Goal: Task Accomplishment & Management: Manage account settings

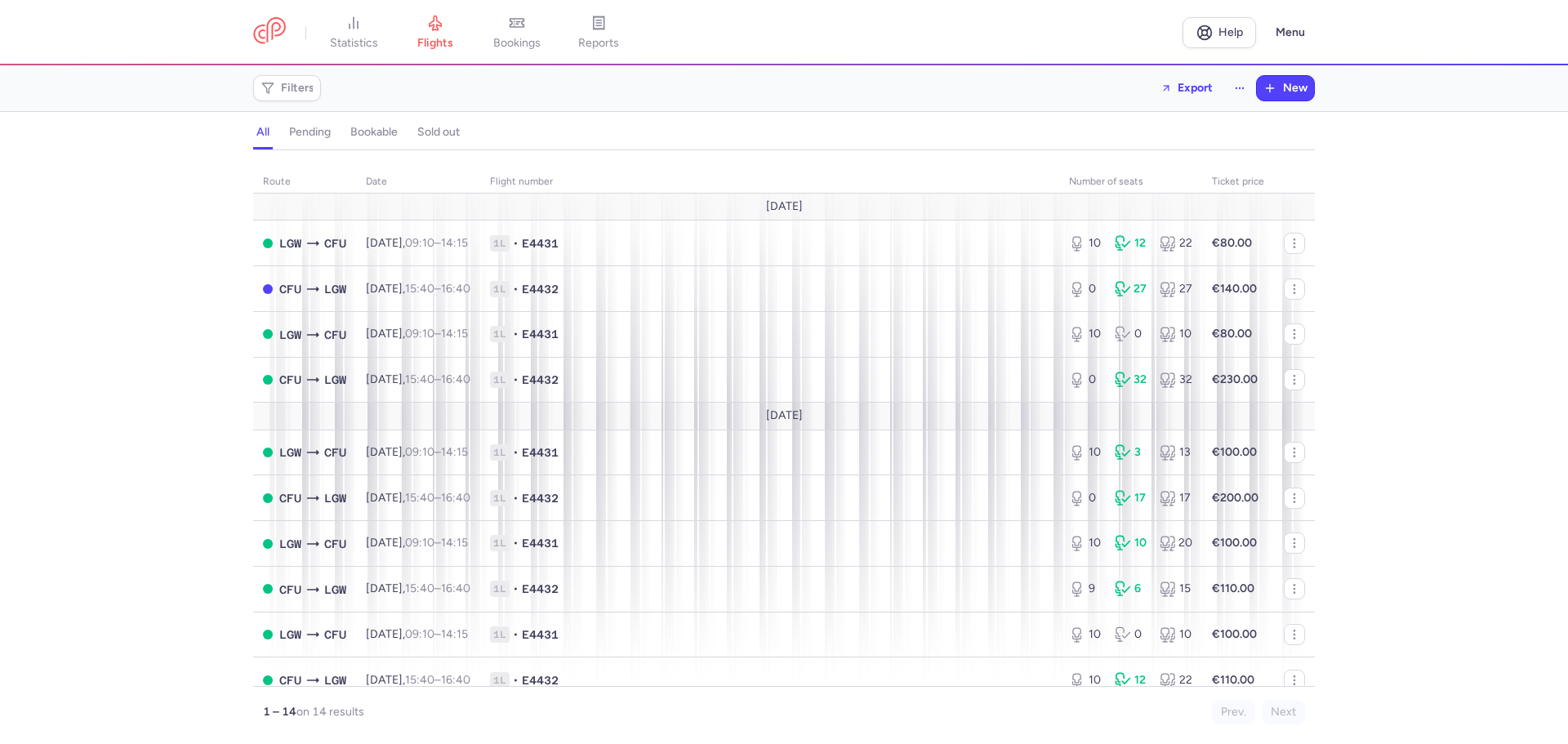
click at [370, 131] on h4 "bookable" at bounding box center [374, 132] width 48 height 15
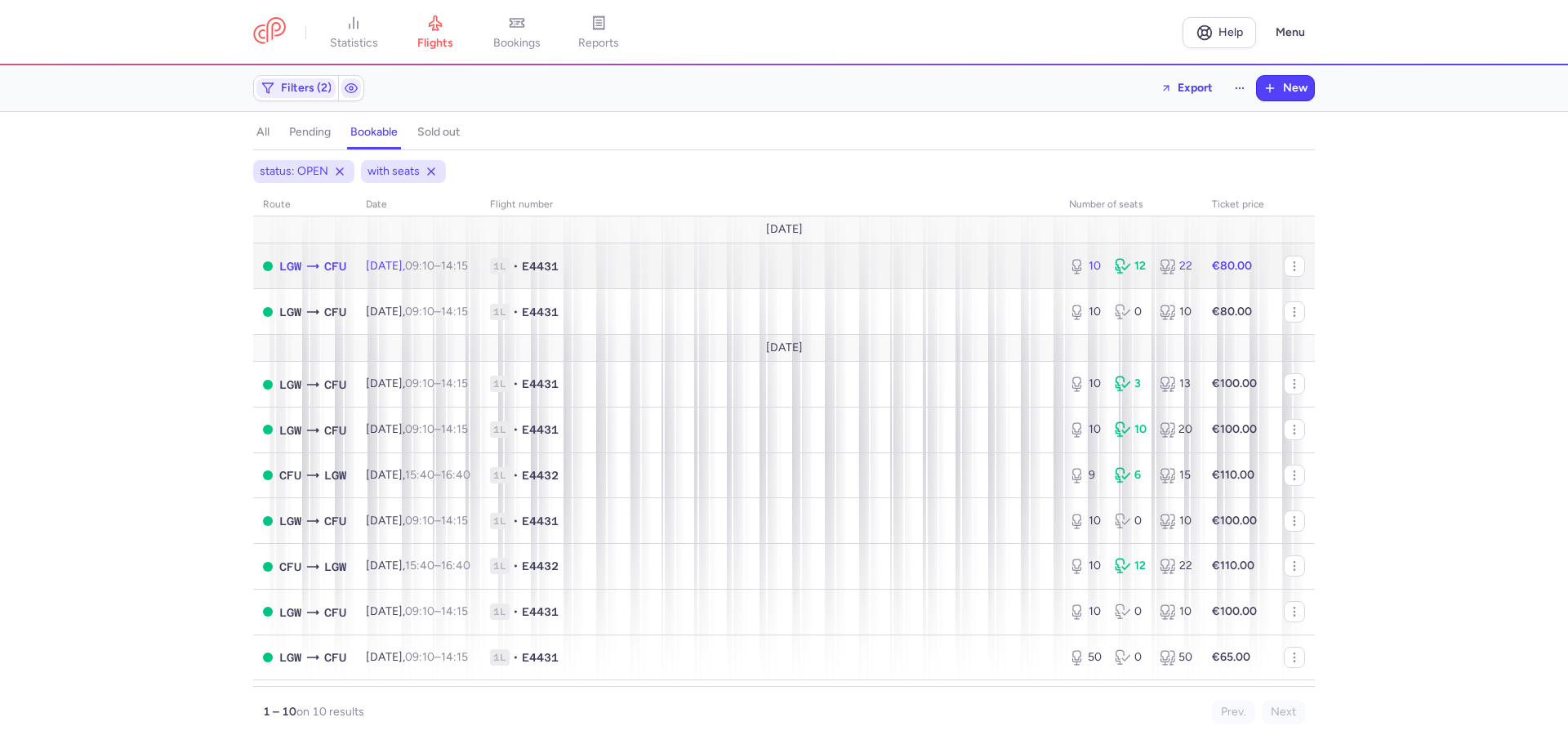
click at [653, 264] on span "1L • E4431" at bounding box center [770, 267] width 560 height 17
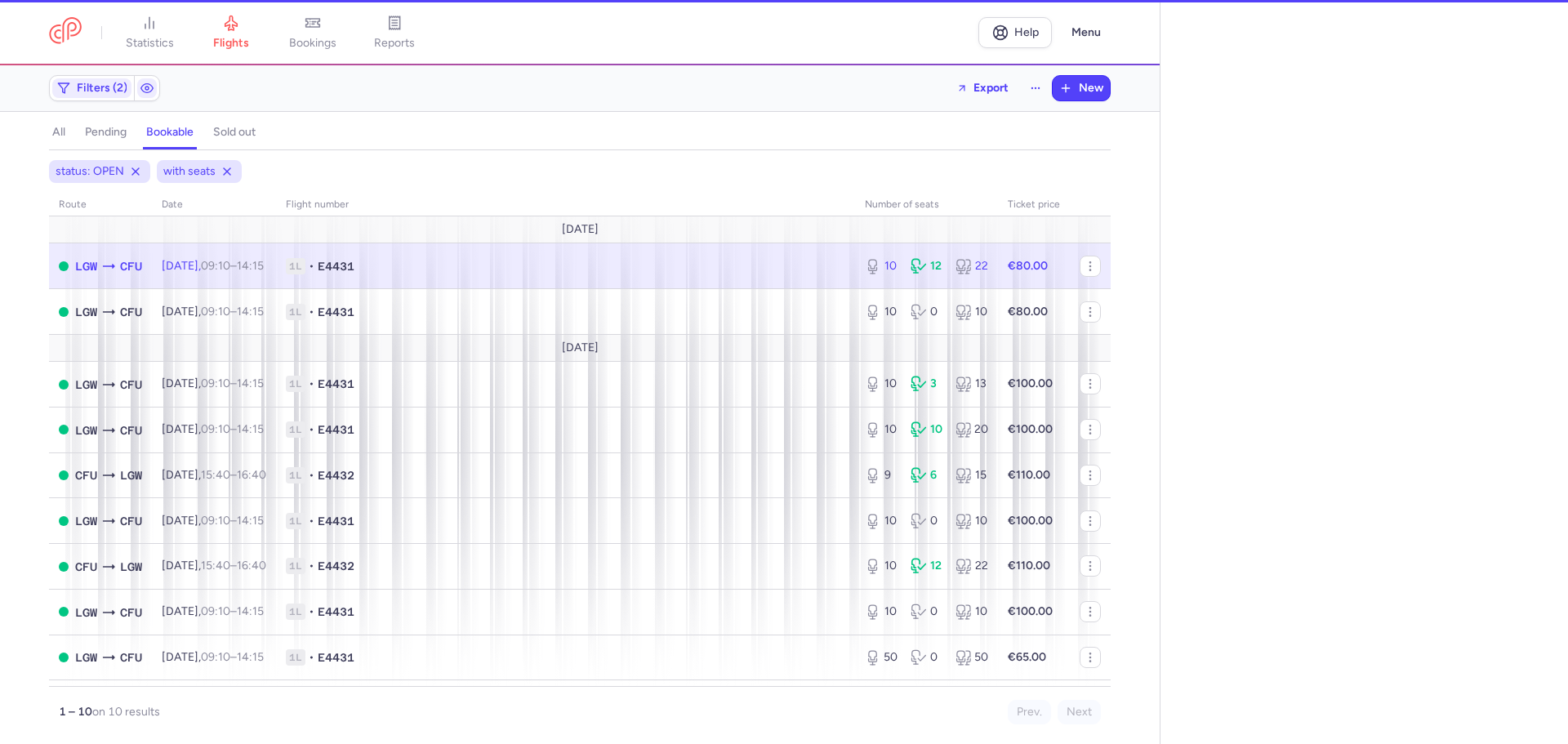
select select "days"
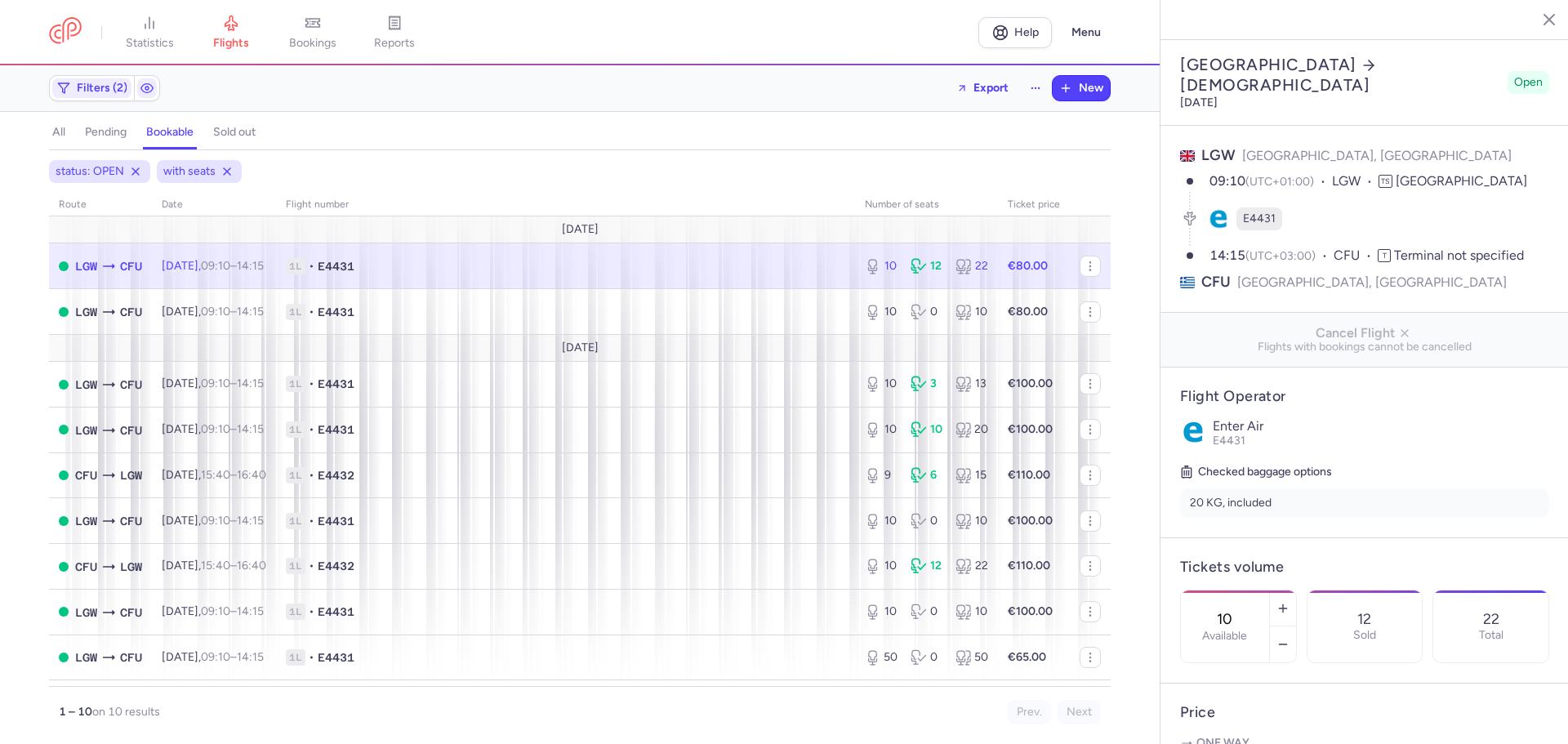
click at [1244, 610] on input "10" at bounding box center [1225, 618] width 39 height 18
type input "0"
click at [1219, 721] on button "Save changes" at bounding box center [1234, 711] width 108 height 36
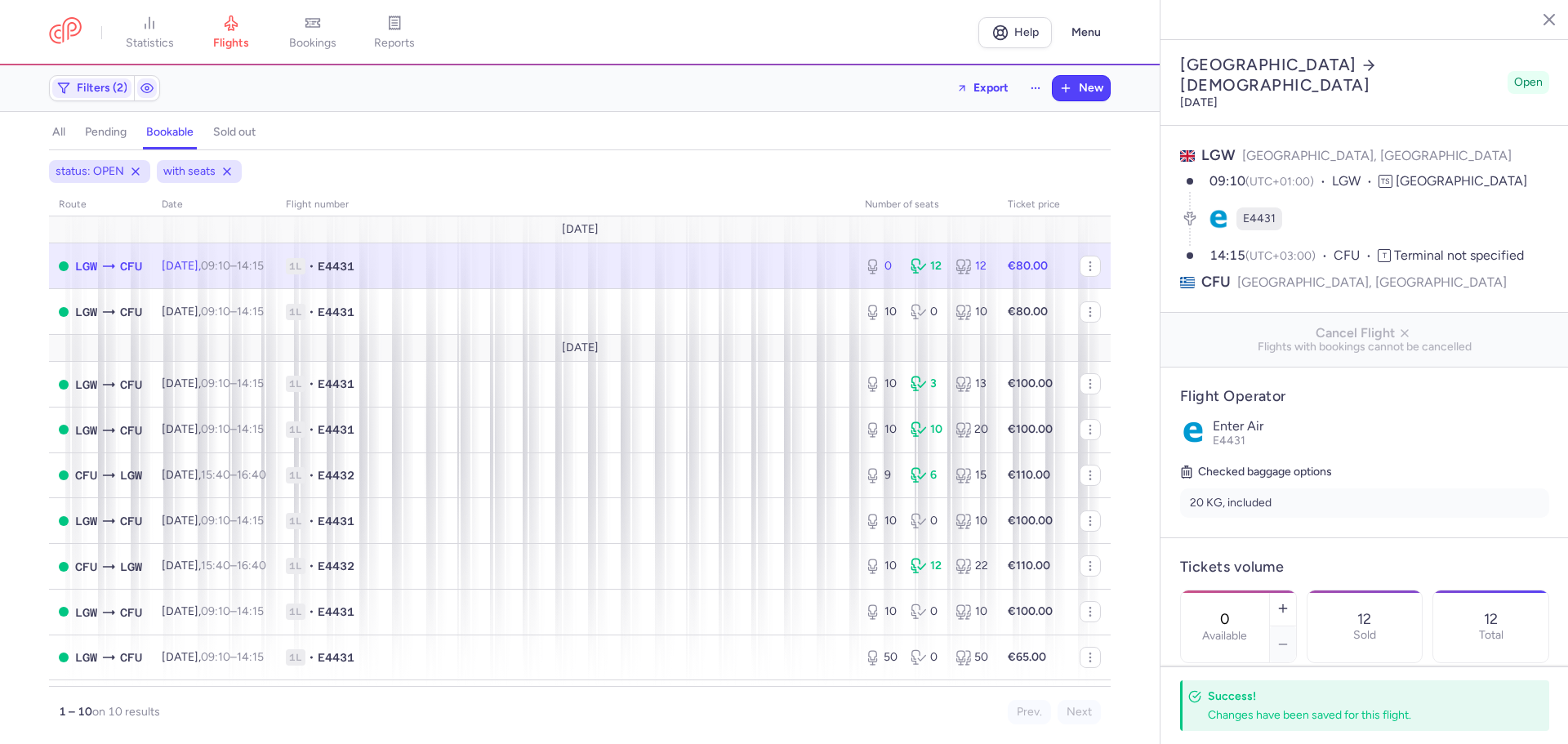
click at [170, 134] on h4 "bookable" at bounding box center [170, 132] width 48 height 15
click at [118, 134] on h4 "pending" at bounding box center [105, 132] width 42 height 15
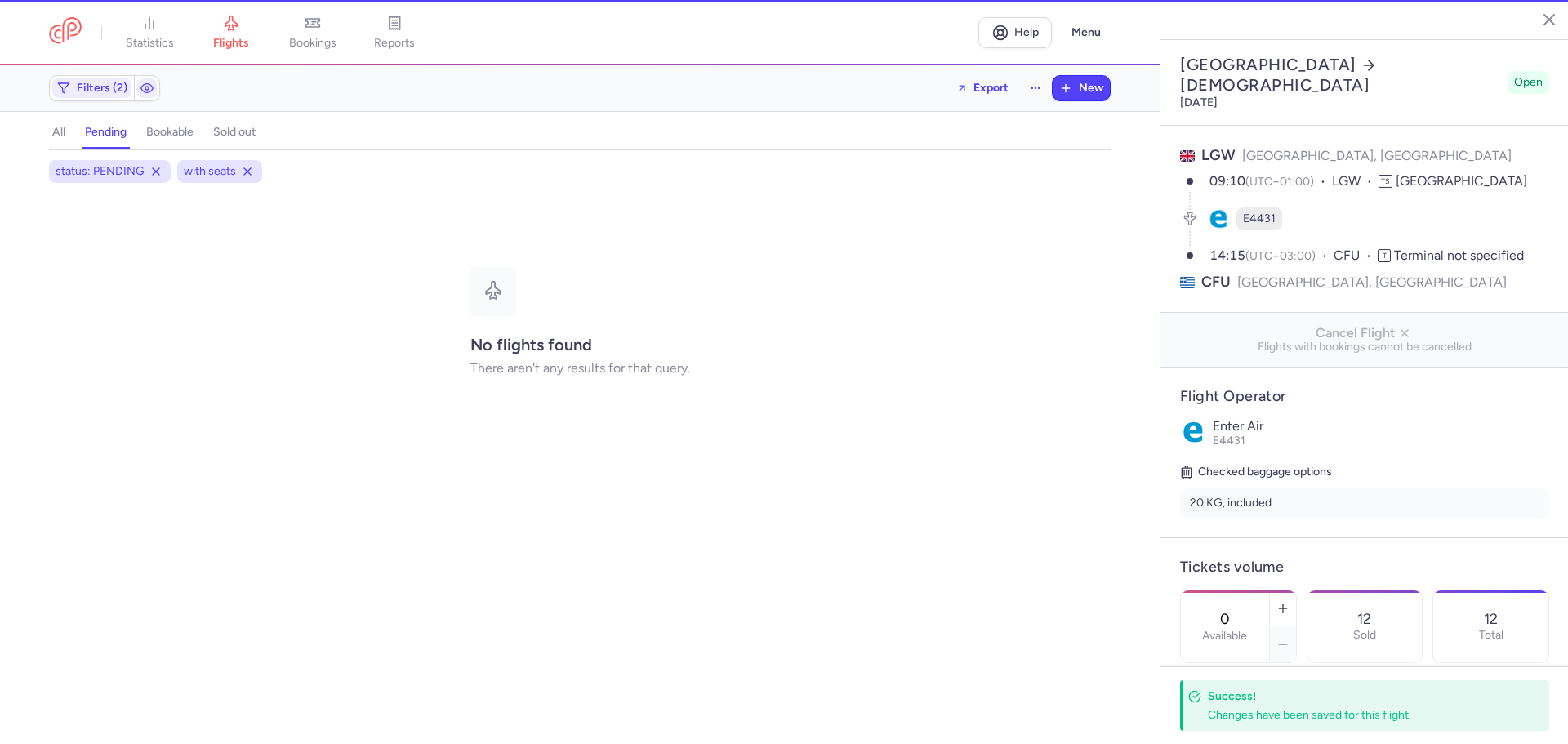
click at [167, 134] on h4 "bookable" at bounding box center [170, 132] width 48 height 15
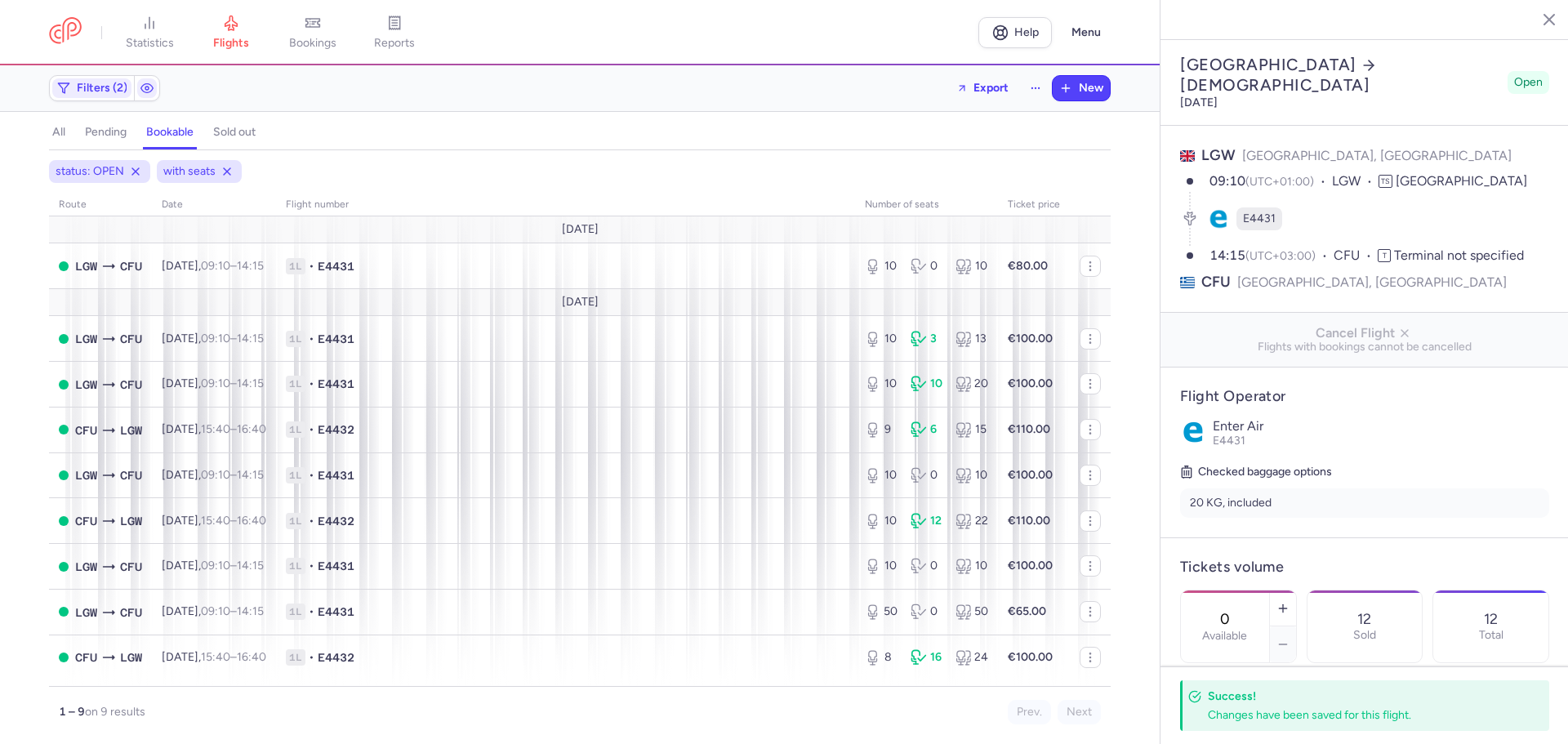
click at [1543, 19] on icon "button" at bounding box center [1537, 19] width 17 height 17
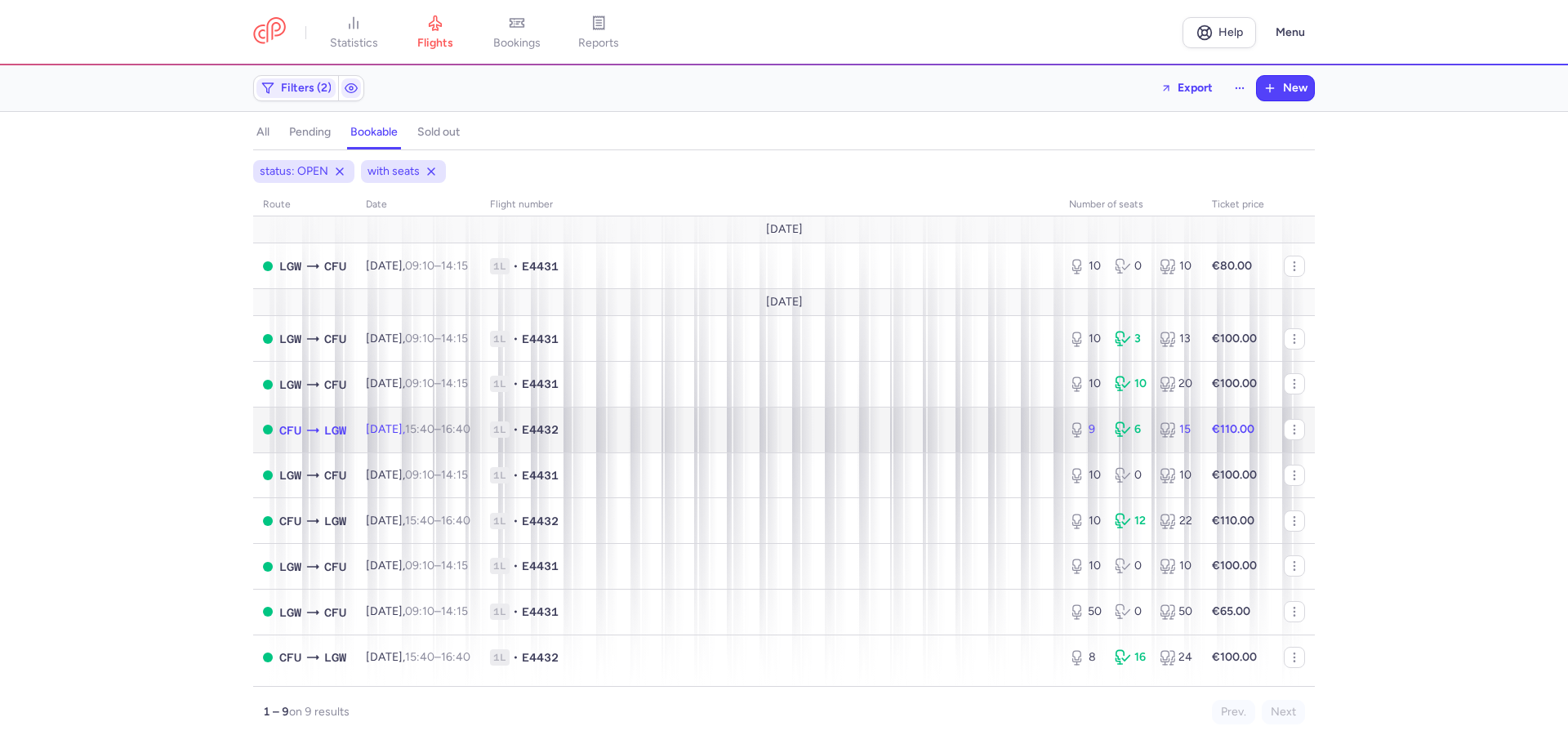
click at [738, 419] on td "1L • E4432" at bounding box center [770, 429] width 579 height 46
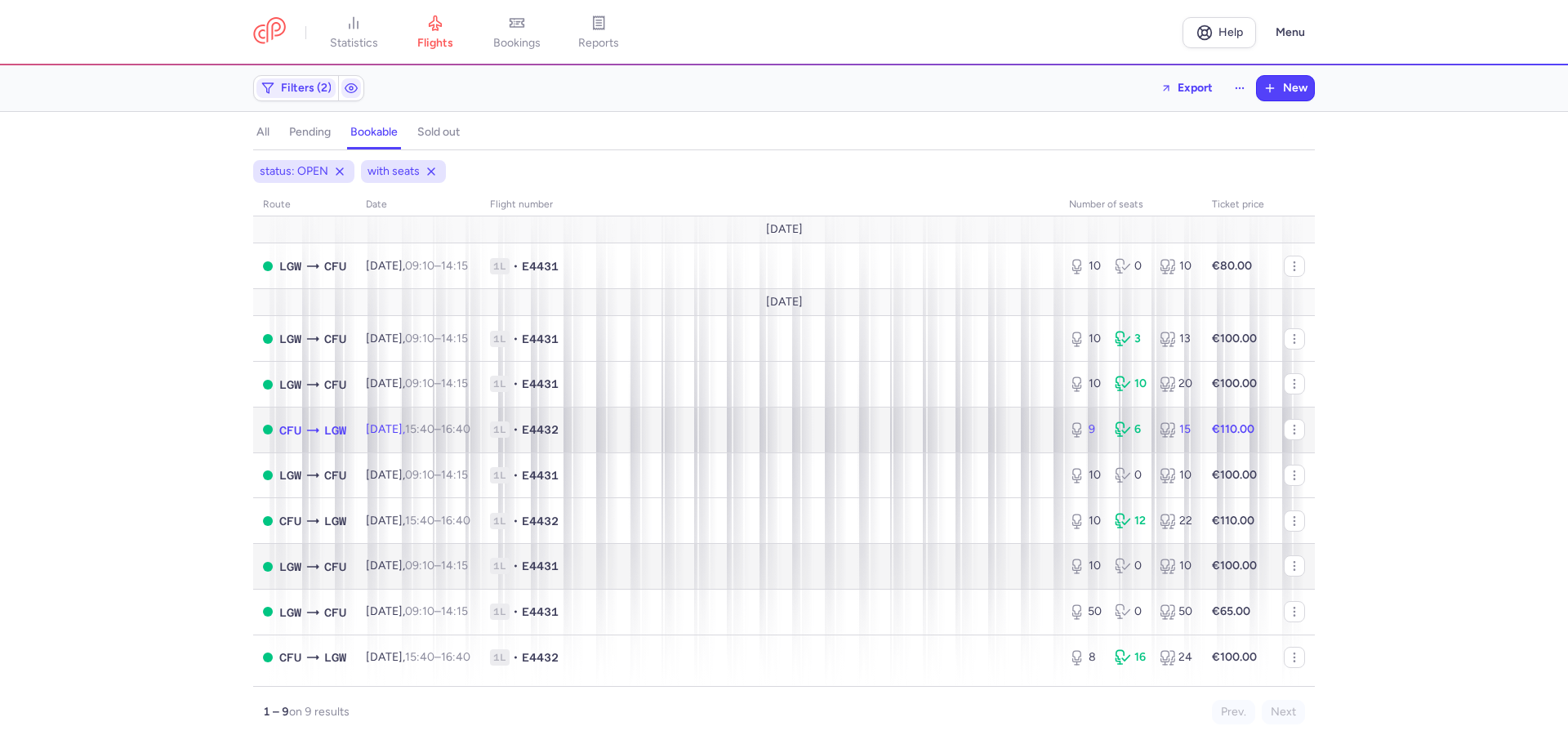
select select "days"
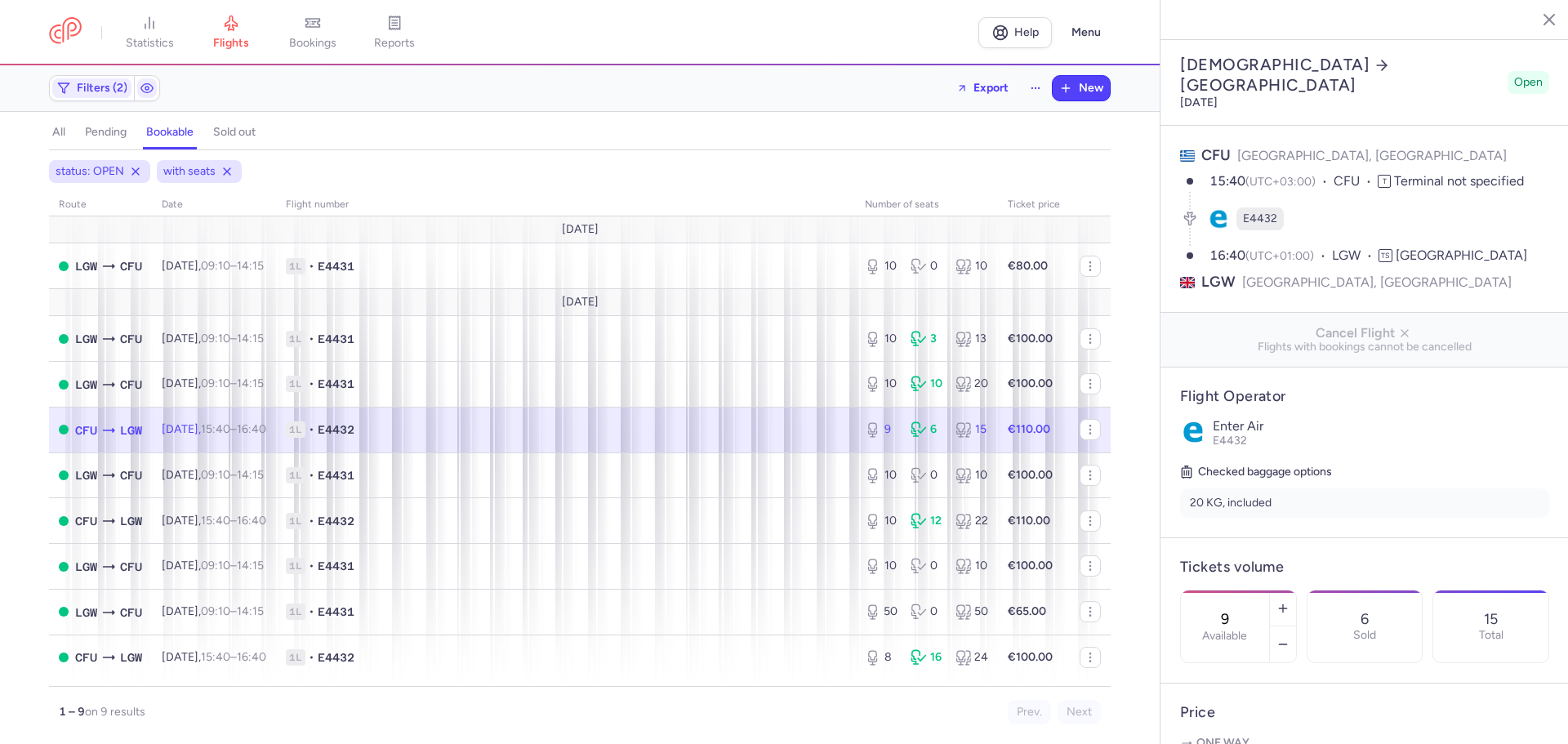
click at [1247, 629] on label "Available" at bounding box center [1225, 636] width 45 height 13
click at [1244, 610] on input "9" at bounding box center [1225, 618] width 39 height 18
type input "10"
click at [1251, 710] on span "Save changes" at bounding box center [1234, 711] width 81 height 15
